Goal: Task Accomplishment & Management: Manage account settings

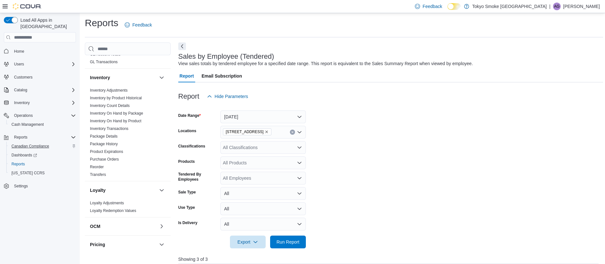
scroll to position [154, 0]
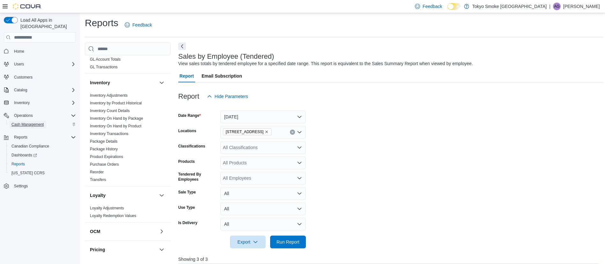
click at [22, 122] on span "Cash Management" at bounding box center [27, 124] width 32 height 5
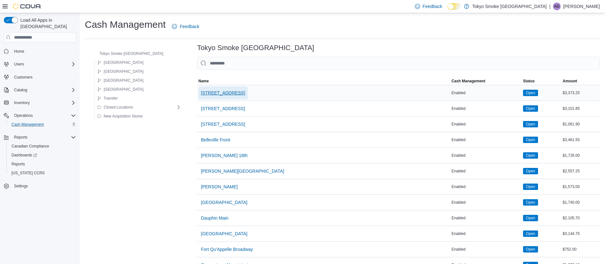
click at [205, 90] on span "[STREET_ADDRESS]" at bounding box center [223, 93] width 44 height 6
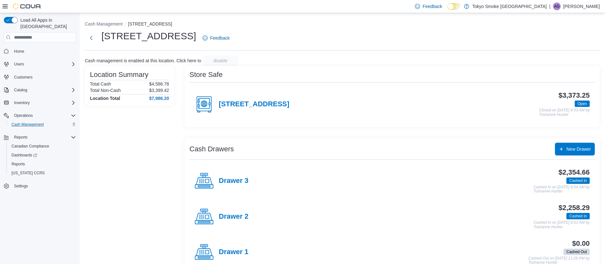
click at [205, 90] on div "[STREET_ADDRESS] $3,373.25 Open Closed on [DATE] 8:53 AM by [PERSON_NAME]" at bounding box center [391, 103] width 405 height 35
click at [230, 181] on h4 "Drawer 3" at bounding box center [234, 181] width 30 height 8
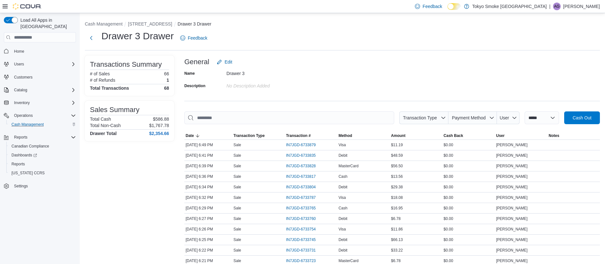
click at [327, 68] on div "Name Drawer 3 Description No Description added" at bounding box center [391, 79] width 415 height 22
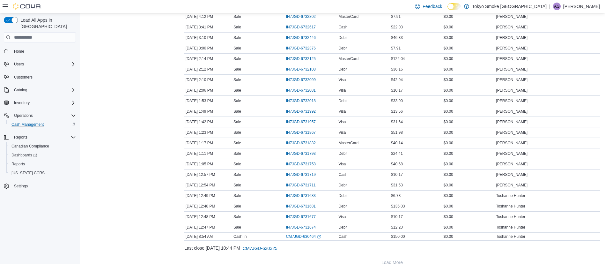
scroll to position [613, 0]
click at [298, 129] on span "IN7JGD-6731867" at bounding box center [301, 131] width 30 height 5
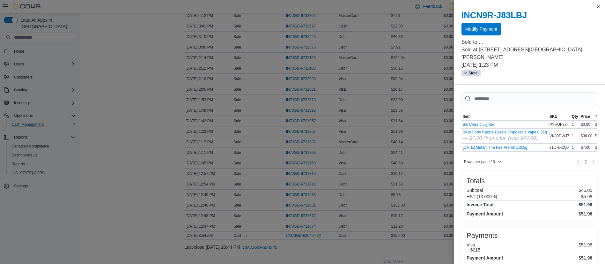
click at [488, 27] on span "Modify Payment" at bounding box center [481, 29] width 32 height 6
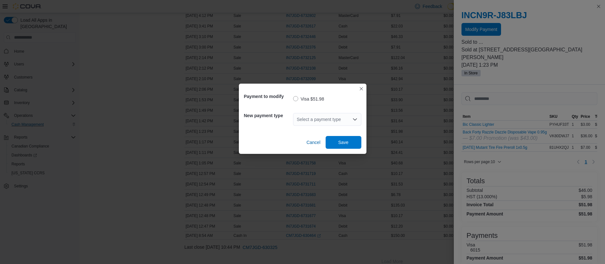
click at [332, 113] on div "Select a payment type" at bounding box center [327, 119] width 68 height 13
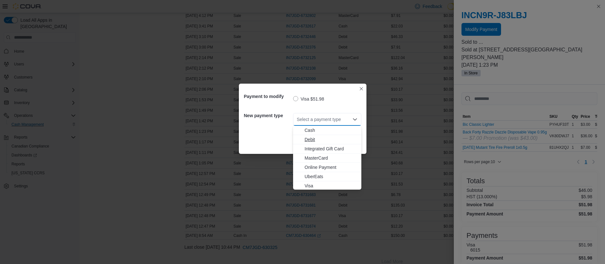
click at [328, 141] on span "Debit" at bounding box center [330, 139] width 53 height 6
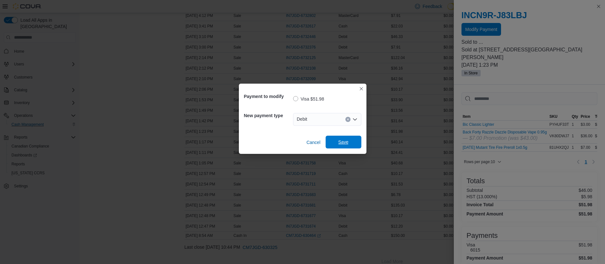
click at [342, 142] on span "Save" at bounding box center [343, 142] width 10 height 6
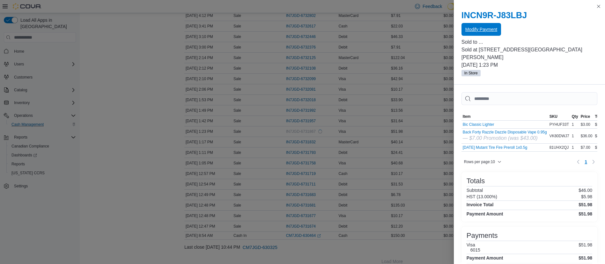
scroll to position [0, 0]
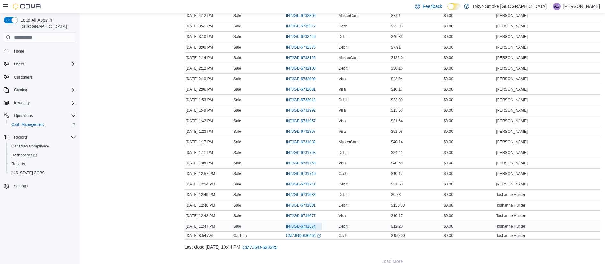
click at [304, 225] on span "IN7JGD-6731674" at bounding box center [301, 225] width 30 height 5
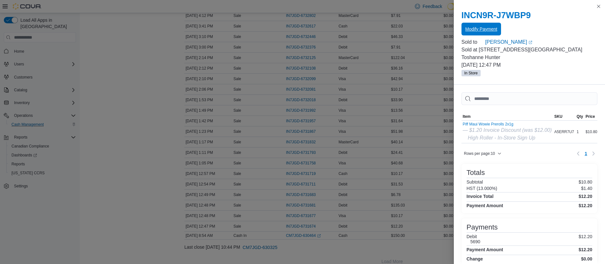
click at [471, 29] on span "Modify Payment" at bounding box center [481, 29] width 32 height 6
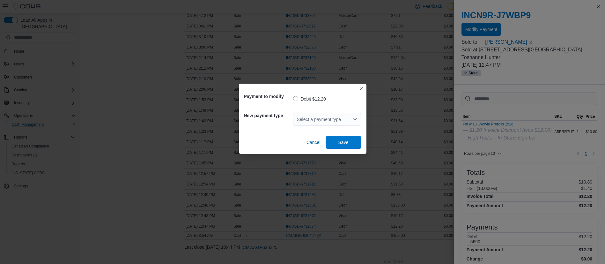
click at [303, 118] on div "Select a payment type" at bounding box center [327, 119] width 68 height 13
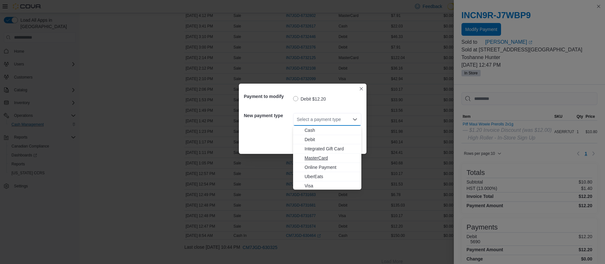
click at [332, 159] on span "MasterCard" at bounding box center [330, 158] width 53 height 6
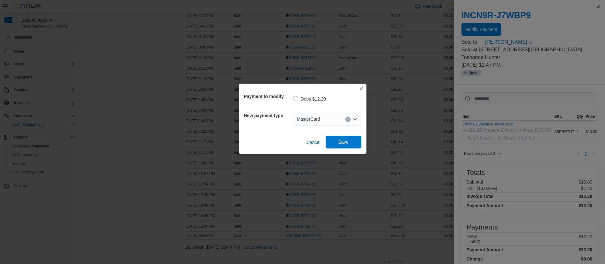
click at [344, 141] on span "Save" at bounding box center [343, 142] width 10 height 6
